Goal: Task Accomplishment & Management: Use online tool/utility

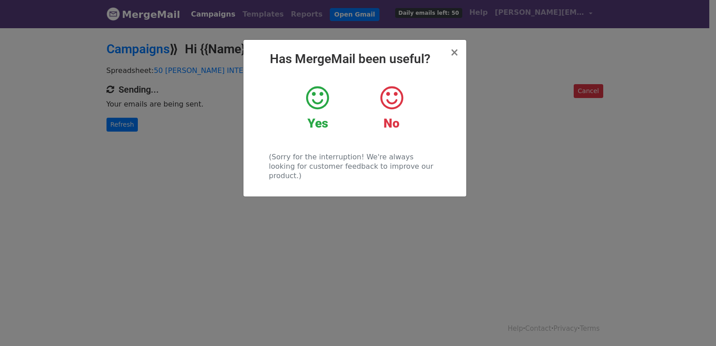
click at [81, 187] on div "× Has MergeMail been useful? Yes No (Sorry for the interruption! We're always l…" at bounding box center [358, 186] width 716 height 319
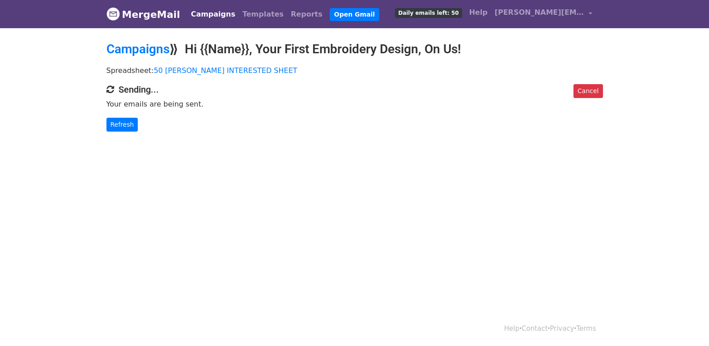
click at [125, 133] on body "MergeMail Campaigns Templates Reports Open Gmail Daily emails left: 50 Help kim…" at bounding box center [354, 83] width 709 height 167
click at [128, 125] on link "Refresh" at bounding box center [123, 125] width 32 height 14
click at [131, 128] on link "Refresh" at bounding box center [123, 125] width 32 height 14
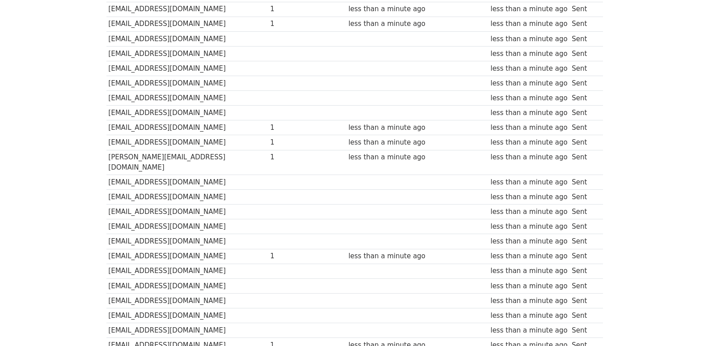
scroll to position [597, 0]
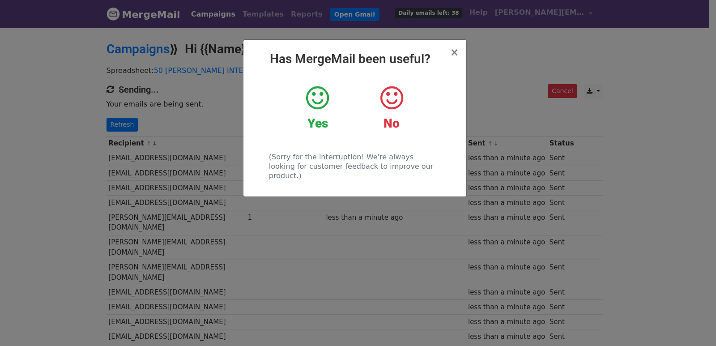
click at [165, 179] on div "× Has MergeMail been useful? Yes No (Sorry for the interruption! We're always l…" at bounding box center [358, 186] width 716 height 319
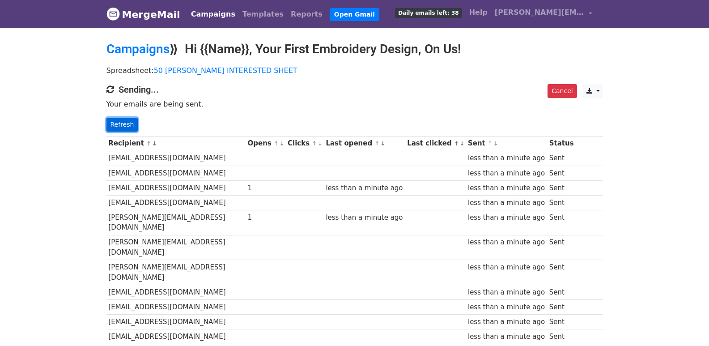
click at [118, 123] on link "Refresh" at bounding box center [123, 125] width 32 height 14
